Goal: Task Accomplishment & Management: Manage account settings

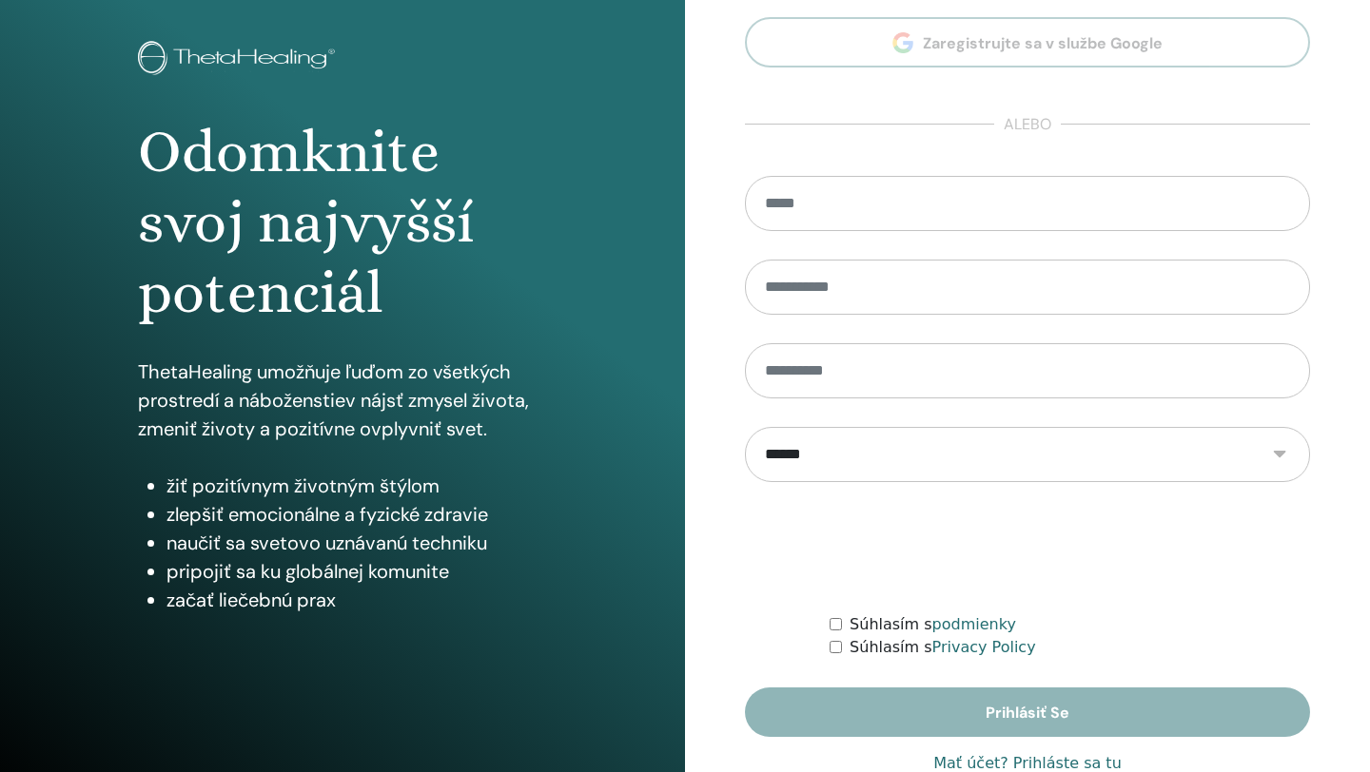
scroll to position [141, 0]
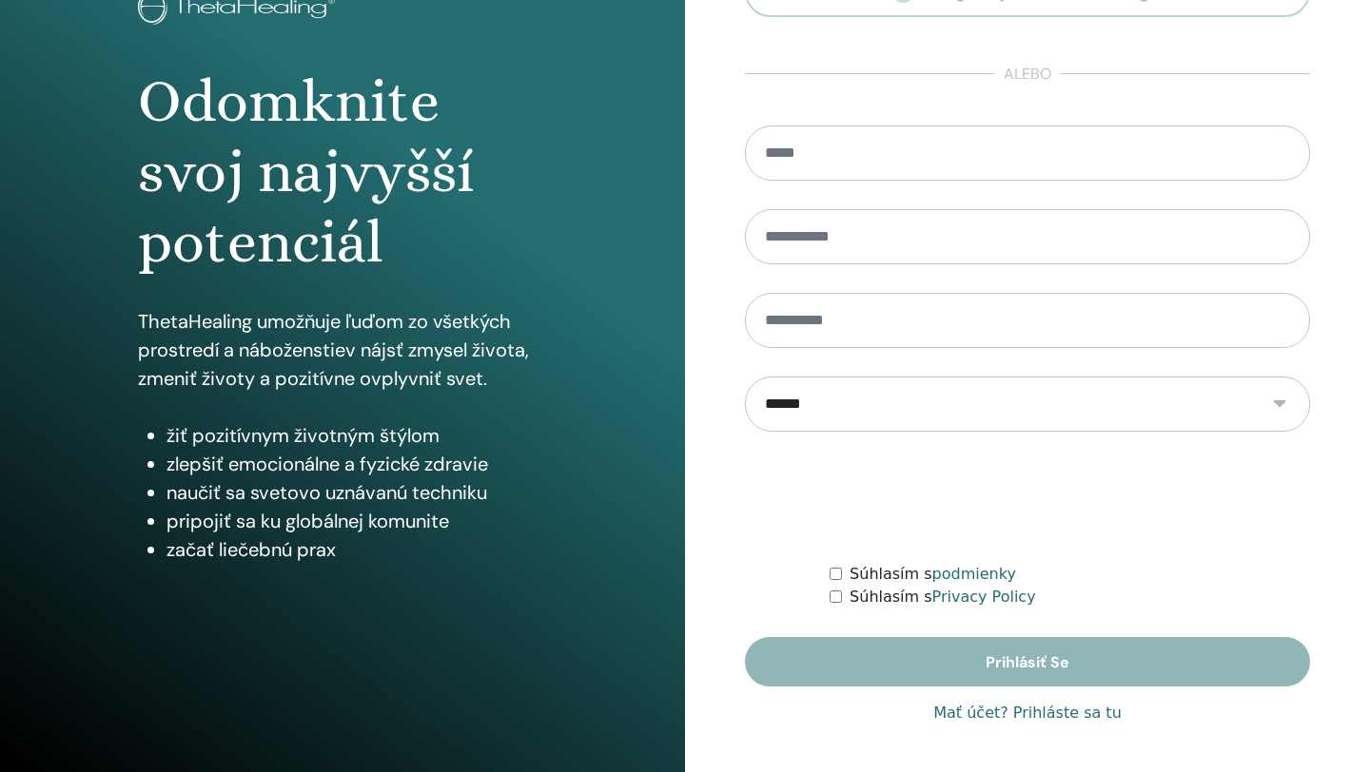
type input "**********"
click at [976, 716] on link "Mať účet? Prihláste sa tu" at bounding box center [1027, 713] width 188 height 23
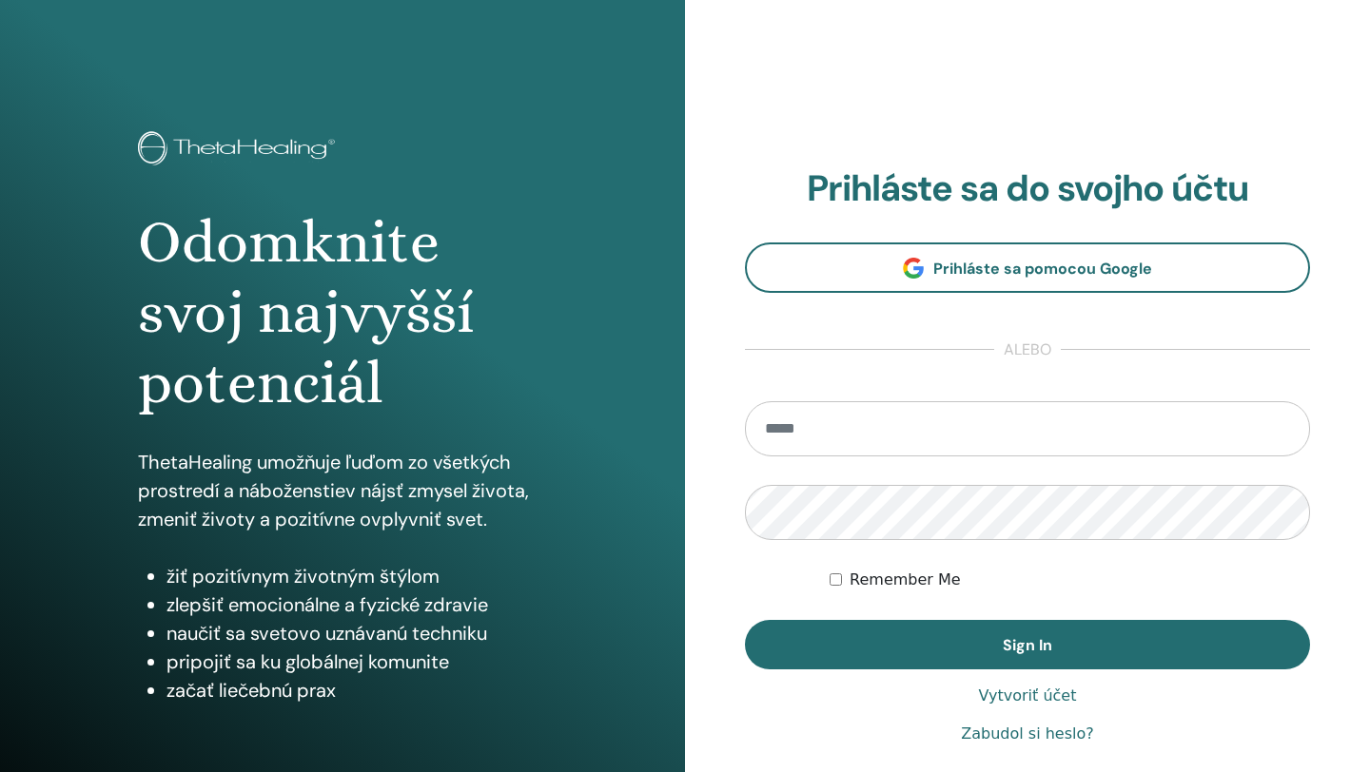
type input "**********"
